Goal: Communication & Community: Participate in discussion

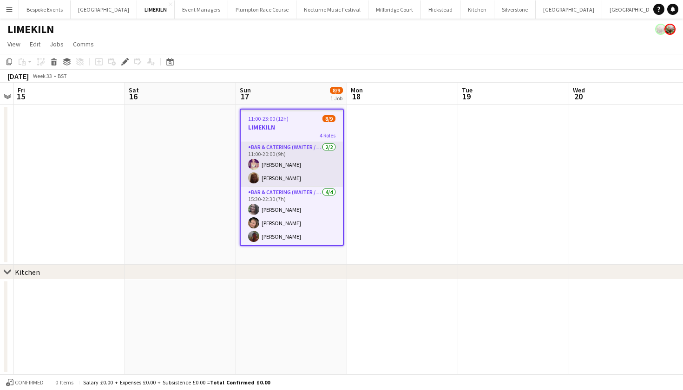
click at [288, 168] on app-card-role "Bar & Catering (Waiter / waitress) [DATE] 11:00-20:00 (9h) [PERSON_NAME] Maddie…" at bounding box center [292, 164] width 102 height 45
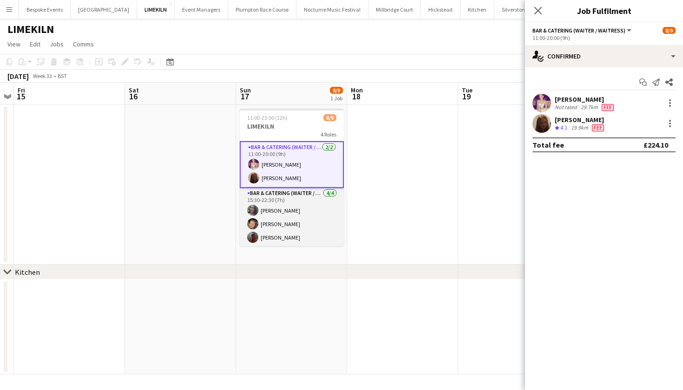
click at [287, 202] on app-card-role "Bar & Catering (Waiter / waitress) [DATE] 15:30-22:30 (7h) [PERSON_NAME] [PERSO…" at bounding box center [292, 224] width 104 height 72
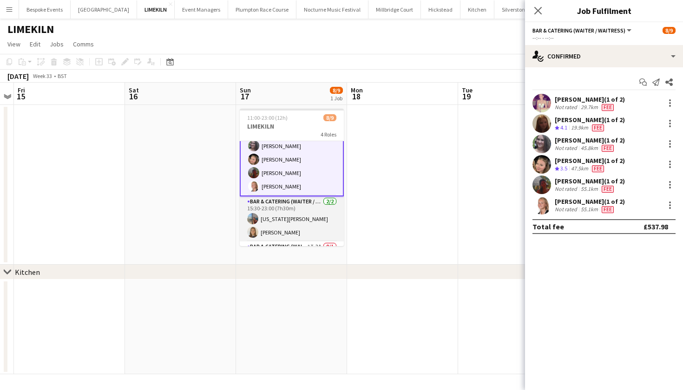
click at [287, 202] on app-card-role "Bar & Catering (Waiter / waitress) [DATE] 15:30-23:00 (7h30m) [US_STATE][PERSON…" at bounding box center [292, 218] width 104 height 45
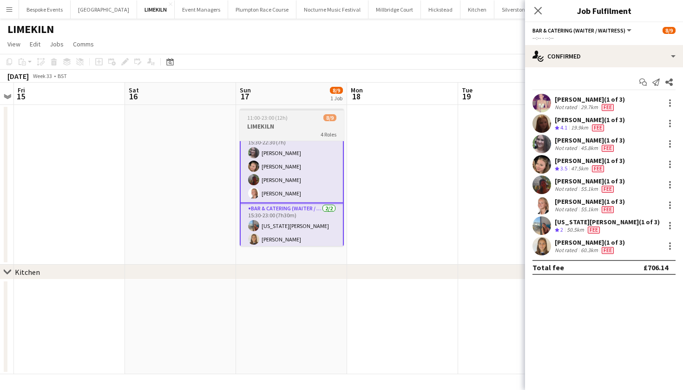
scroll to position [92, 0]
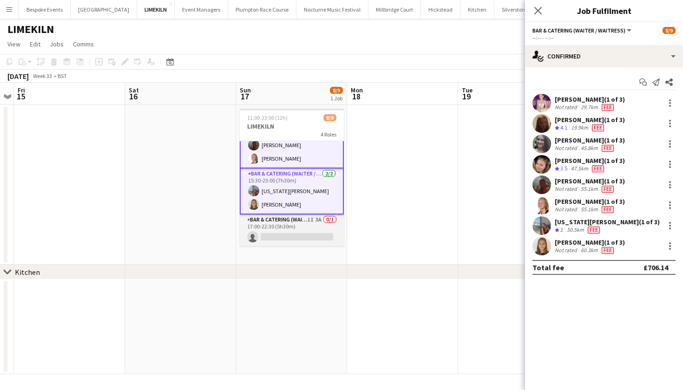
click at [307, 230] on app-card-role "Bar & Catering (Waiter / waitress) 1I 3A 0/1 17:00-22:30 (5h30m) single-neutral…" at bounding box center [292, 231] width 104 height 32
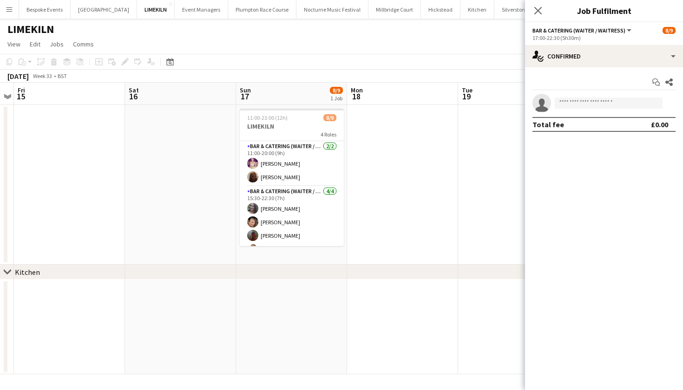
scroll to position [0, 0]
click at [118, 373] on app-date-cell at bounding box center [69, 327] width 111 height 95
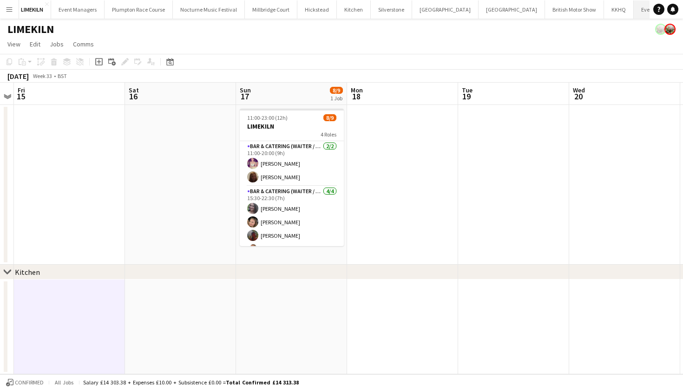
click at [633, 11] on button "Events Close" at bounding box center [648, 9] width 31 height 18
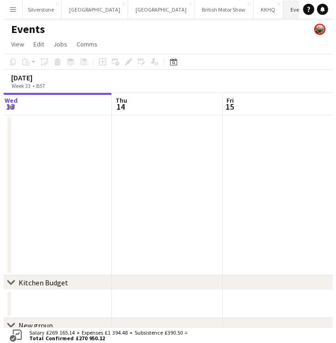
scroll to position [0, 476]
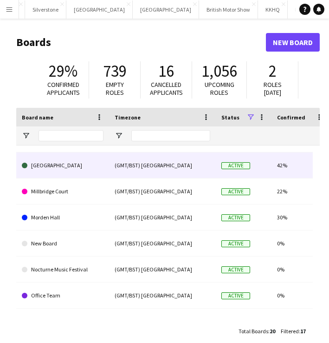
scroll to position [254, 0]
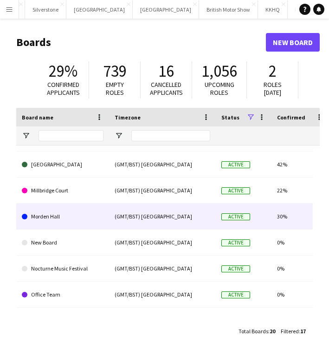
click at [70, 219] on link "Morden Hall" at bounding box center [63, 216] width 82 height 26
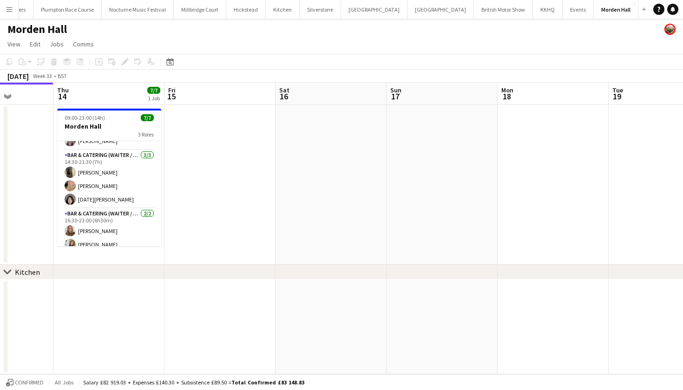
scroll to position [0, 124]
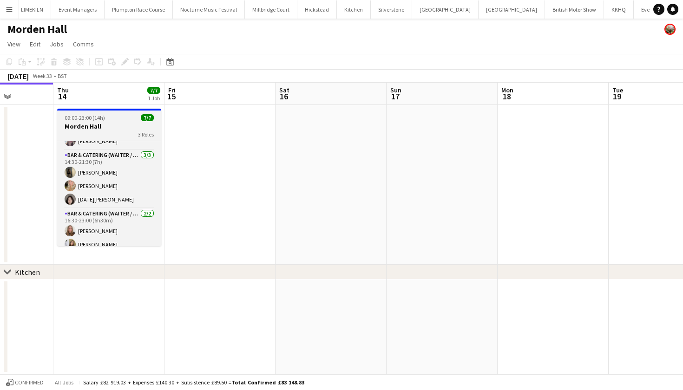
click at [106, 136] on div "3 Roles" at bounding box center [109, 133] width 104 height 7
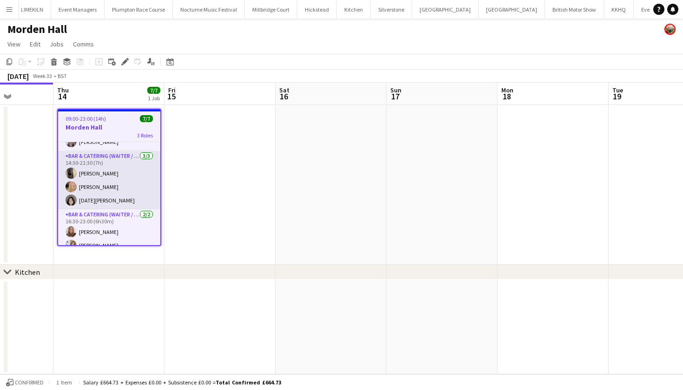
click at [99, 190] on app-card-role "Bar & Catering (Waiter / waitress) [DATE] 14:30-21:30 (7h) [PERSON_NAME] [PERSO…" at bounding box center [109, 180] width 102 height 59
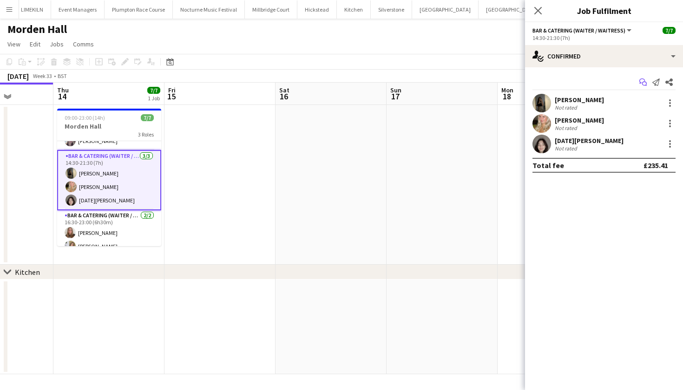
click at [642, 85] on icon "Start chat" at bounding box center [642, 81] width 7 height 7
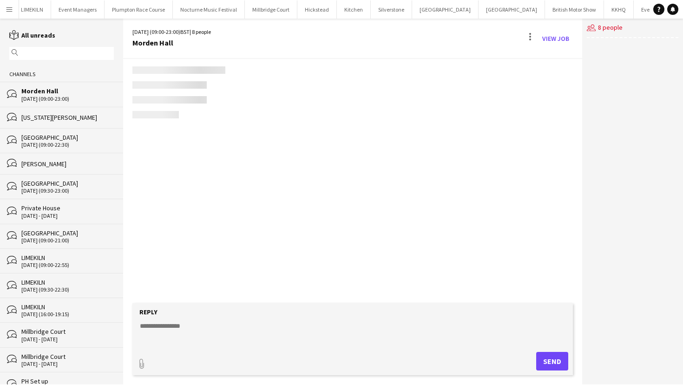
scroll to position [0, 123]
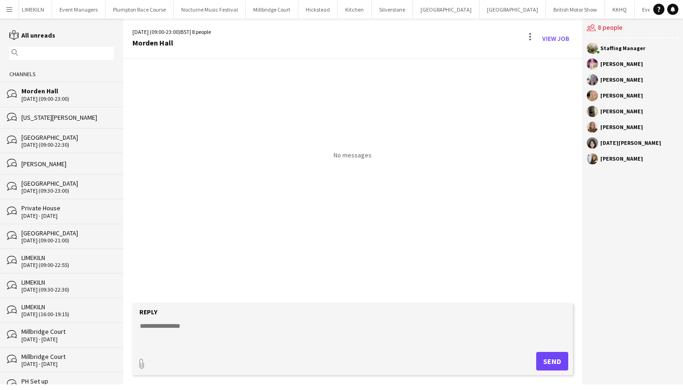
click at [277, 318] on form "Reply paperclip Send" at bounding box center [352, 339] width 440 height 72
click at [176, 326] on textarea at bounding box center [354, 333] width 431 height 24
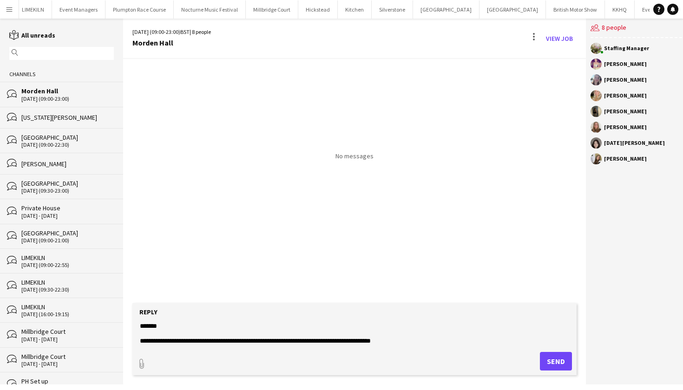
type textarea "**********"
click at [548, 364] on button "Send" at bounding box center [556, 361] width 32 height 19
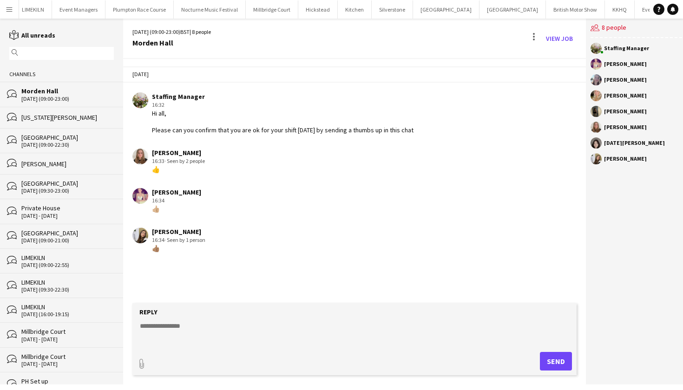
click at [50, 88] on div "Morden Hall" at bounding box center [67, 91] width 92 height 8
click at [49, 88] on div "Morden Hall" at bounding box center [67, 91] width 92 height 8
